Goal: Task Accomplishment & Management: Manage account settings

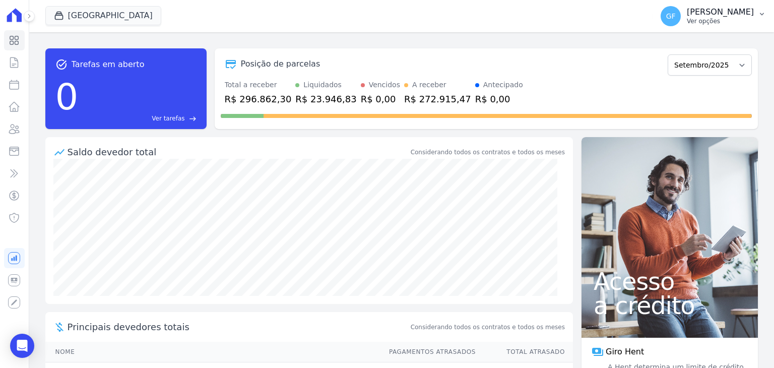
click at [730, 20] on p "Ver opções" at bounding box center [720, 21] width 67 height 8
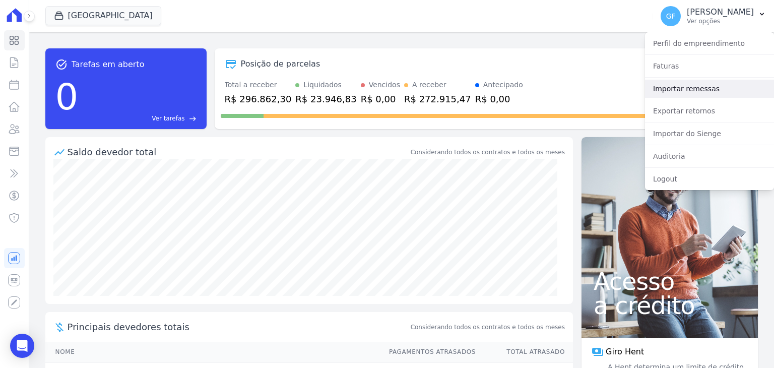
click at [665, 90] on link "Importar remessas" at bounding box center [709, 89] width 129 height 18
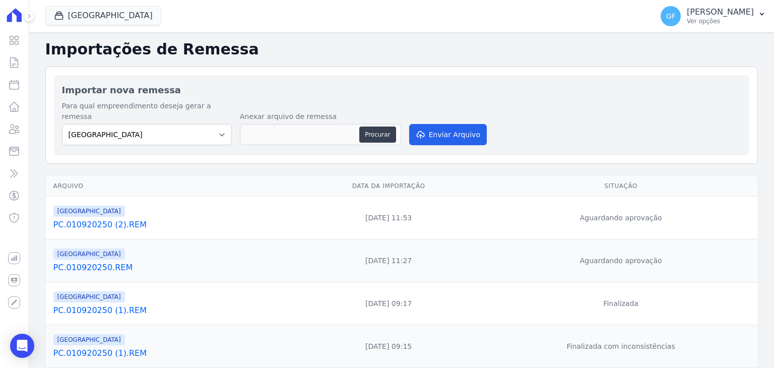
click at [97, 219] on link "PC.010920250 (2).REM" at bounding box center [171, 225] width 236 height 12
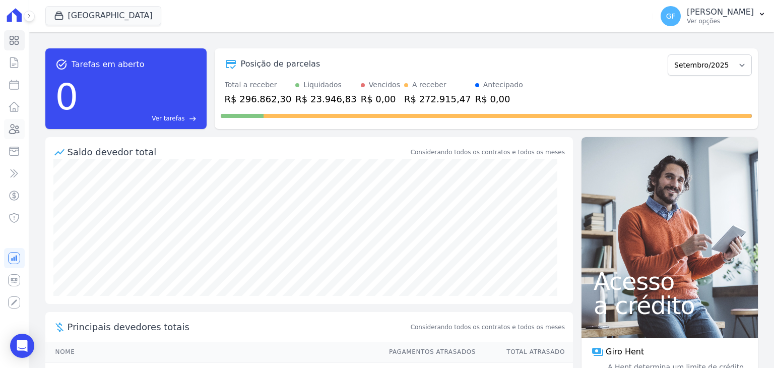
click at [7, 133] on link "Clientes" at bounding box center [14, 129] width 21 height 20
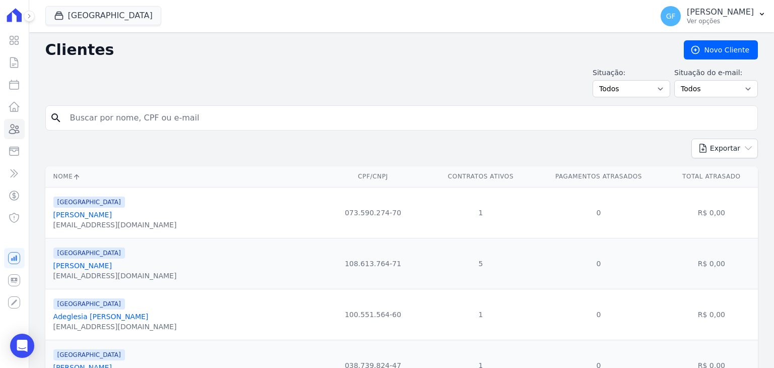
click at [107, 114] on input "search" at bounding box center [409, 118] width 690 height 20
paste input "[PERSON_NAME]"
type input "[PERSON_NAME]"
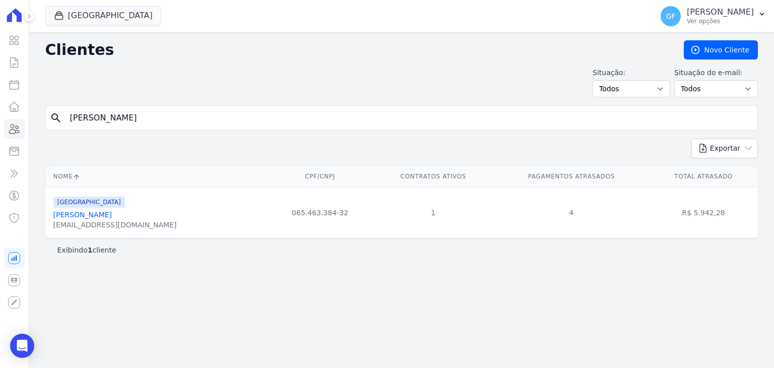
click at [91, 214] on link "[PERSON_NAME]" at bounding box center [82, 215] width 58 height 8
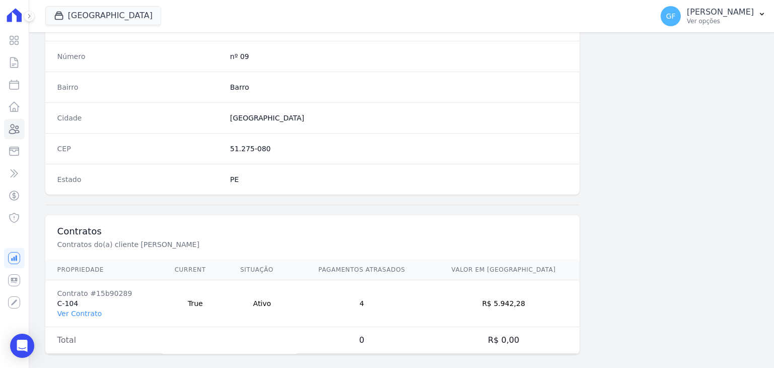
scroll to position [572, 0]
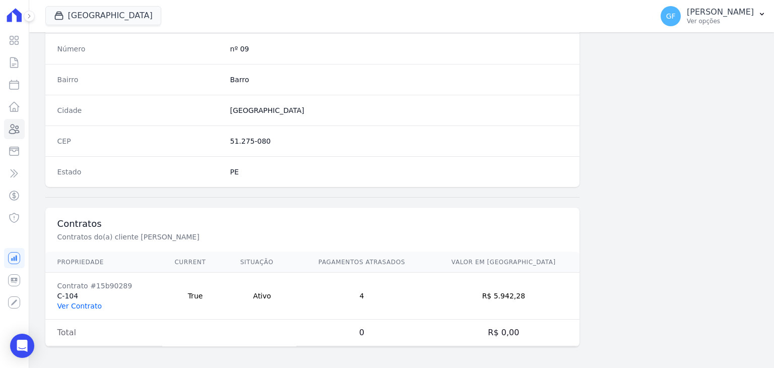
click at [85, 302] on link "Ver Contrato" at bounding box center [79, 306] width 44 height 8
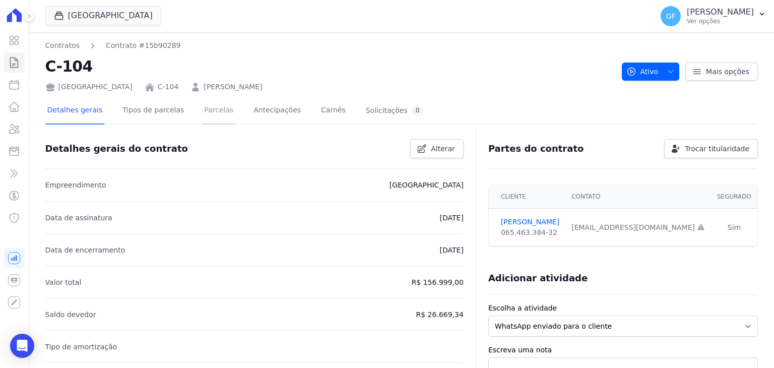
click at [202, 111] on link "Parcelas" at bounding box center [218, 111] width 33 height 27
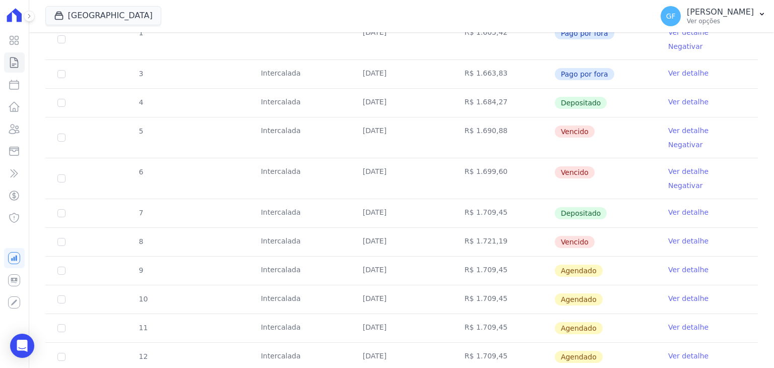
scroll to position [364, 0]
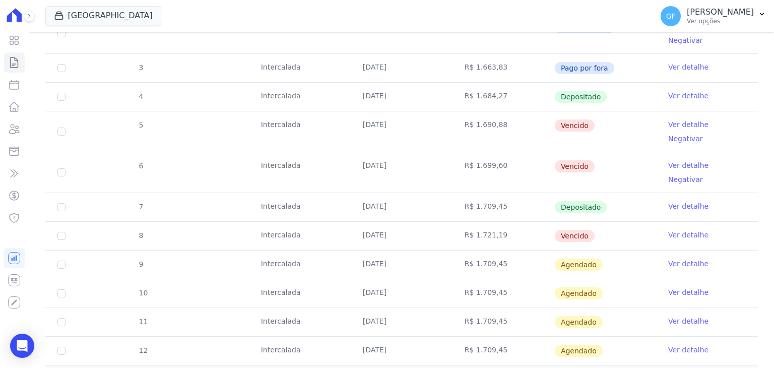
drag, startPoint x: 359, startPoint y: 181, endPoint x: 624, endPoint y: 189, distance: 264.3
click at [624, 221] on tr "8 [GEOGRAPHIC_DATA] [DATE] R$ 1.721,19 [GEOGRAPHIC_DATA] Ver detalhe" at bounding box center [401, 235] width 713 height 29
click at [613, 222] on td "Vencido" at bounding box center [606, 236] width 102 height 28
click at [677, 230] on link "Ver detalhe" at bounding box center [688, 235] width 40 height 10
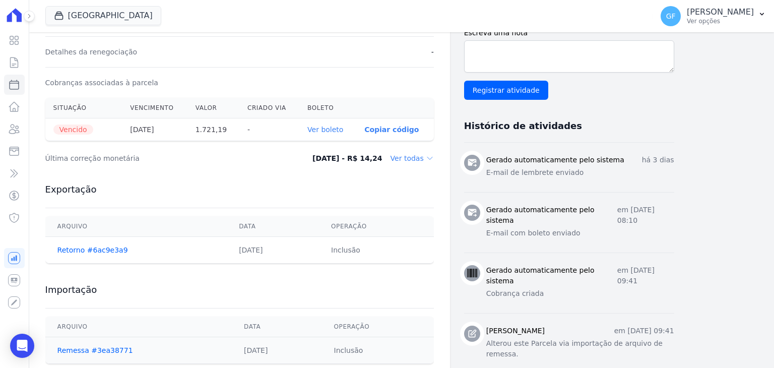
scroll to position [302, 0]
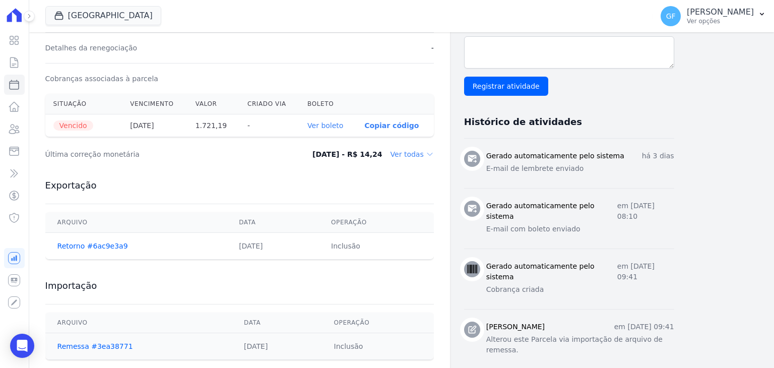
click at [325, 129] on th "Ver boleto" at bounding box center [327, 125] width 57 height 23
click at [327, 128] on link "Ver boleto" at bounding box center [326, 125] width 36 height 8
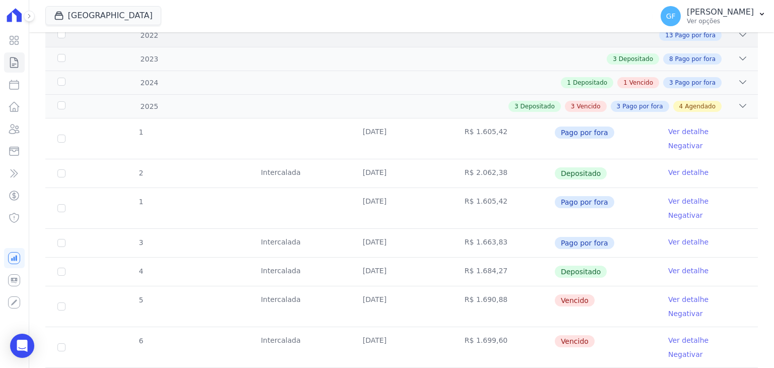
scroll to position [302, 0]
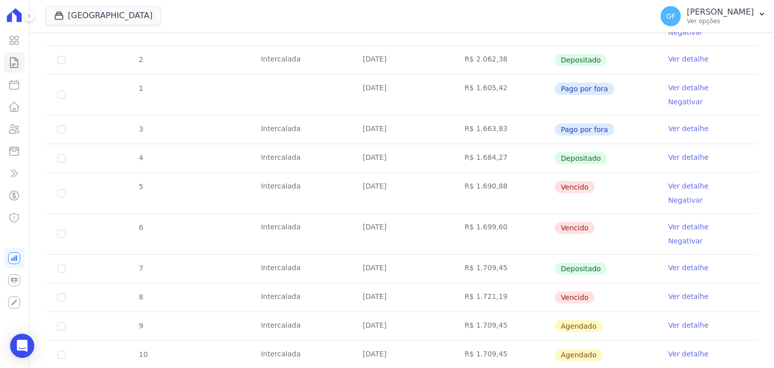
drag, startPoint x: 352, startPoint y: 164, endPoint x: 631, endPoint y: 167, distance: 279.3
click at [631, 172] on tr "5 [GEOGRAPHIC_DATA] [DATE] R$ 1.690,88 [GEOGRAPHIC_DATA] Ver detalhe Negativar" at bounding box center [401, 192] width 713 height 41
click at [606, 173] on td "Vencido" at bounding box center [606, 193] width 102 height 40
click at [672, 181] on link "Ver detalhe" at bounding box center [688, 186] width 40 height 10
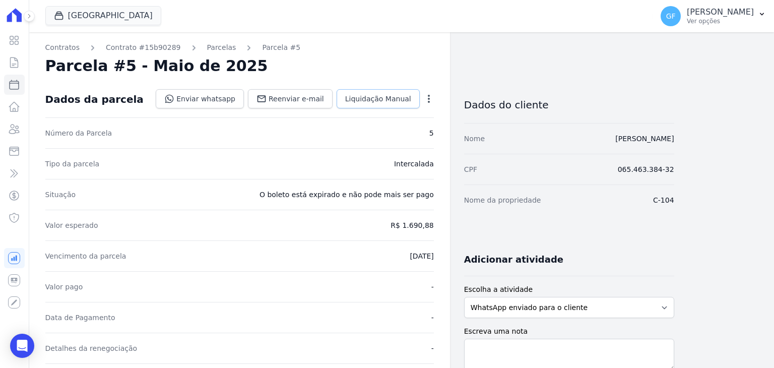
click at [382, 103] on link "Liquidação Manual" at bounding box center [378, 98] width 83 height 19
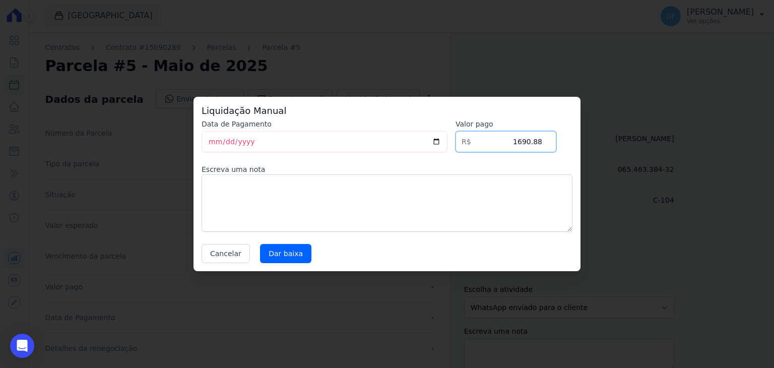
click at [510, 140] on input "1690.88" at bounding box center [506, 141] width 101 height 21
drag, startPoint x: 510, startPoint y: 141, endPoint x: 647, endPoint y: 158, distance: 137.7
click at [647, 158] on div "Liquidação Manual Data de Pagamento [DATE] [GEOGRAPHIC_DATA] R$ 1690.88 Escreva…" at bounding box center [387, 184] width 774 height 368
type input "1735.86"
click at [204, 143] on input "[DATE]" at bounding box center [325, 141] width 246 height 21
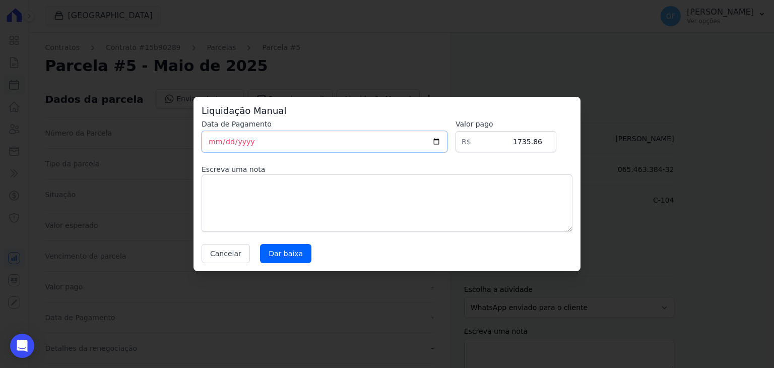
type input "[DATE]"
click at [284, 249] on input "Dar baixa" at bounding box center [285, 253] width 51 height 19
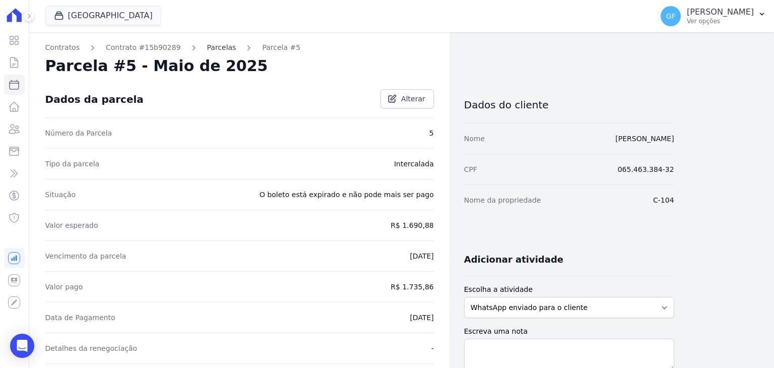
click at [210, 49] on link "Parcelas" at bounding box center [221, 47] width 29 height 11
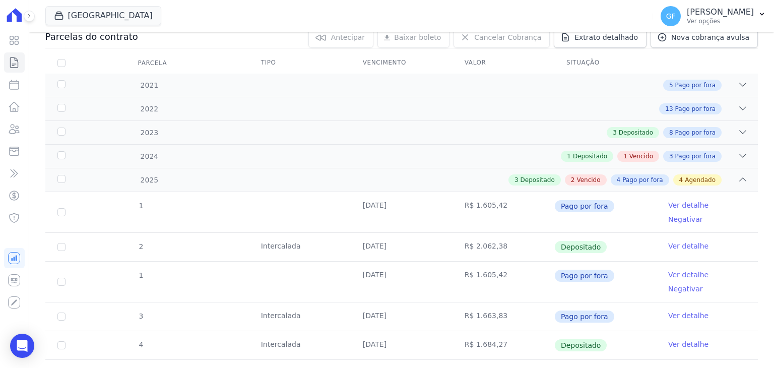
scroll to position [252, 0]
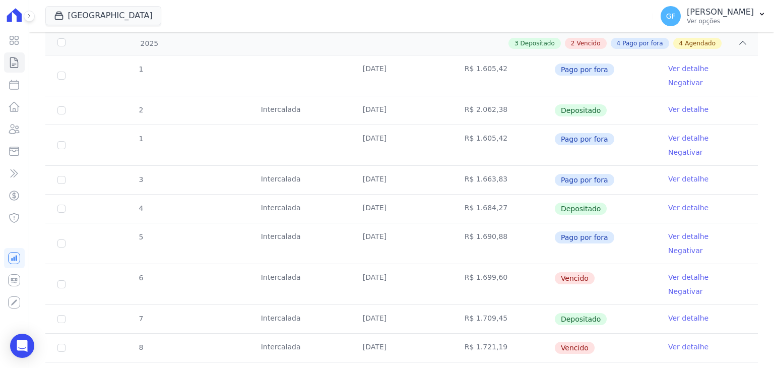
click at [674, 272] on link "Ver detalhe" at bounding box center [688, 277] width 40 height 10
click at [680, 272] on link "Ver detalhe" at bounding box center [688, 277] width 40 height 10
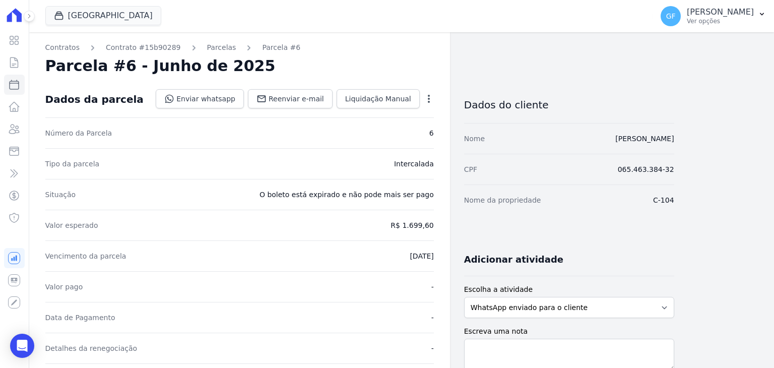
click at [296, 119] on div "Número da Parcela 6" at bounding box center [239, 132] width 389 height 31
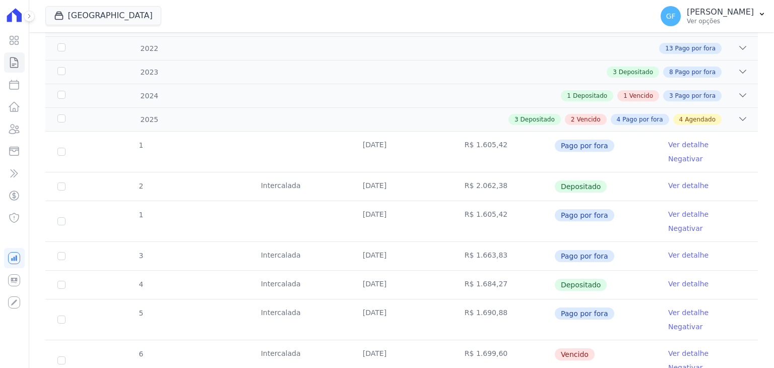
scroll to position [202, 0]
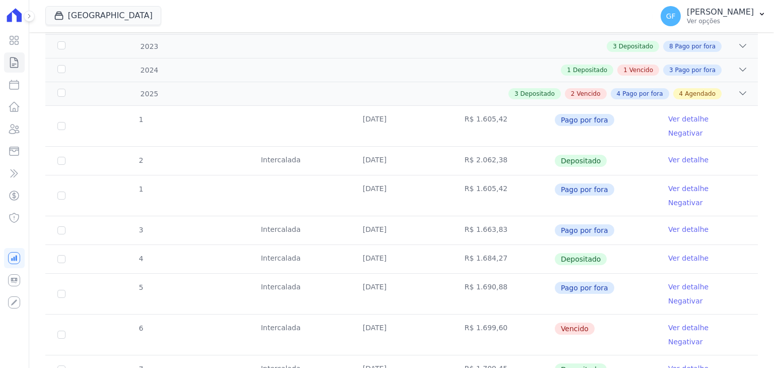
click at [670, 323] on link "Ver detalhe" at bounding box center [688, 328] width 40 height 10
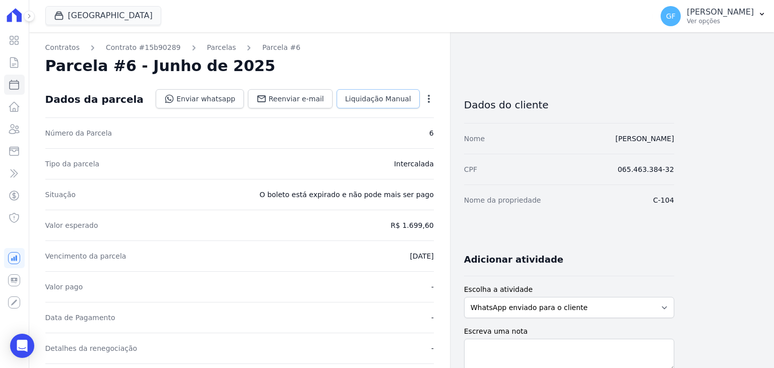
click at [382, 97] on span "Liquidação Manual" at bounding box center [378, 99] width 66 height 10
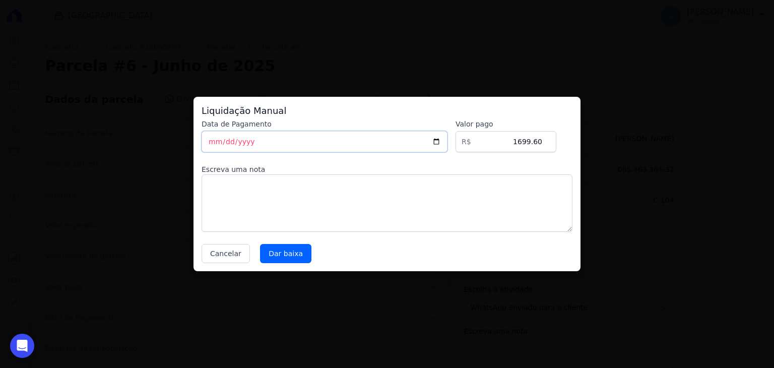
click at [210, 141] on input "[DATE]" at bounding box center [325, 141] width 246 height 21
type input "[DATE]"
drag, startPoint x: 512, startPoint y: 144, endPoint x: 592, endPoint y: 142, distance: 80.2
click at [592, 142] on div "Liquidação Manual Data de Pagamento [DATE] [GEOGRAPHIC_DATA] R$ 1699.60 Escreva…" at bounding box center [387, 184] width 774 height 368
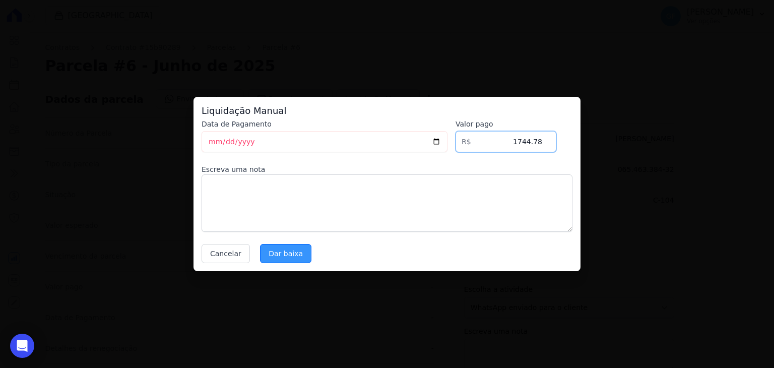
type input "1744.78"
click at [261, 251] on input "Dar baixa" at bounding box center [285, 253] width 51 height 19
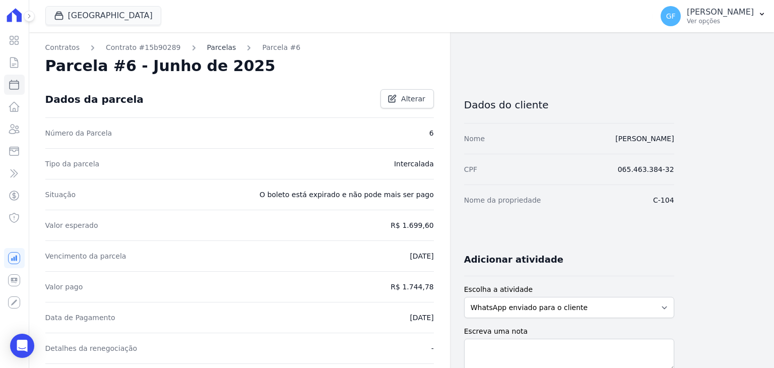
click at [207, 47] on link "Parcelas" at bounding box center [221, 47] width 29 height 11
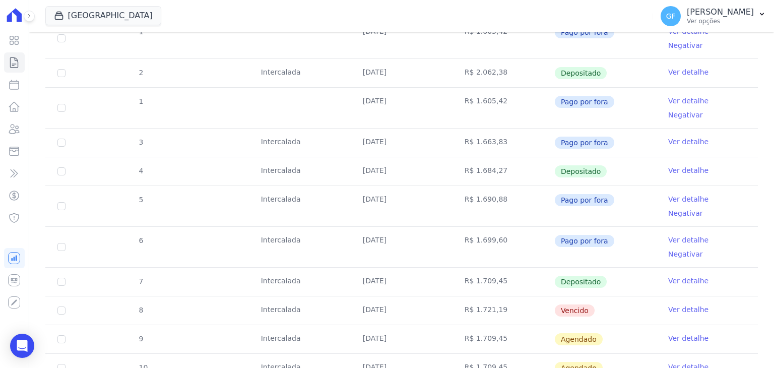
scroll to position [353, 0]
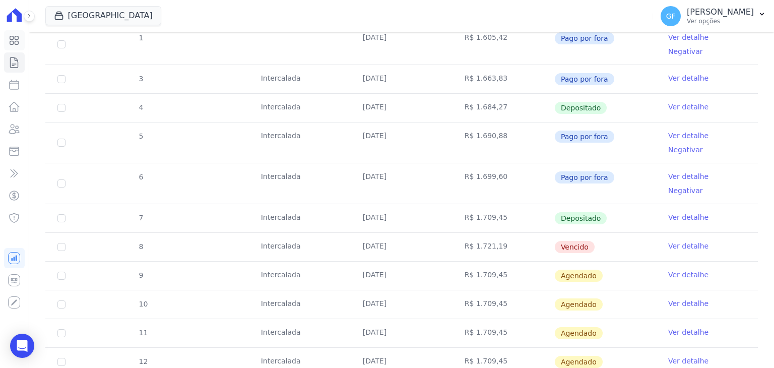
click at [14, 35] on icon at bounding box center [14, 40] width 12 height 12
